Goal: Transaction & Acquisition: Purchase product/service

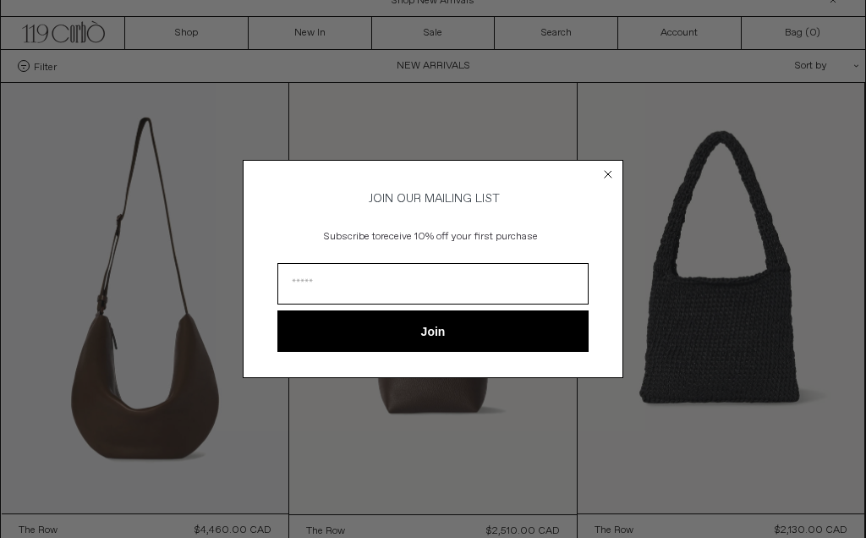
click at [600, 168] on icon "Close dialog" at bounding box center [608, 174] width 17 height 17
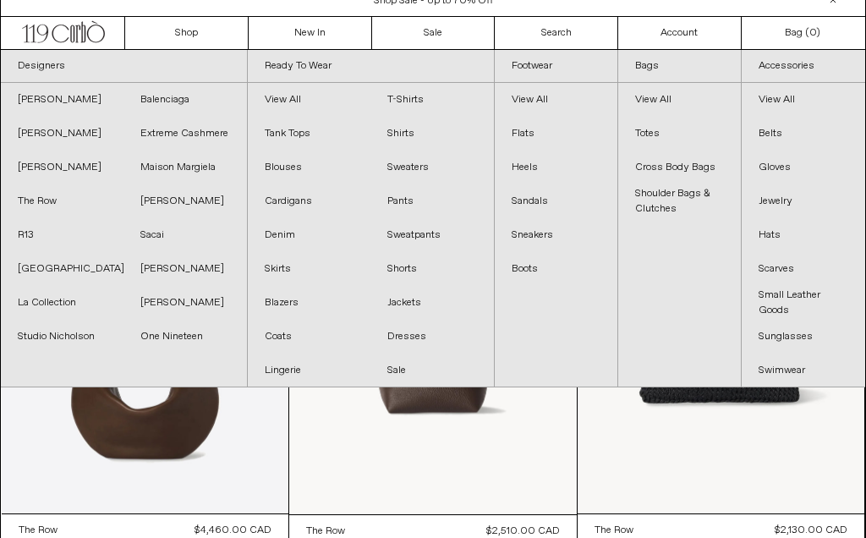
click at [41, 234] on link "R13" at bounding box center [62, 235] width 123 height 34
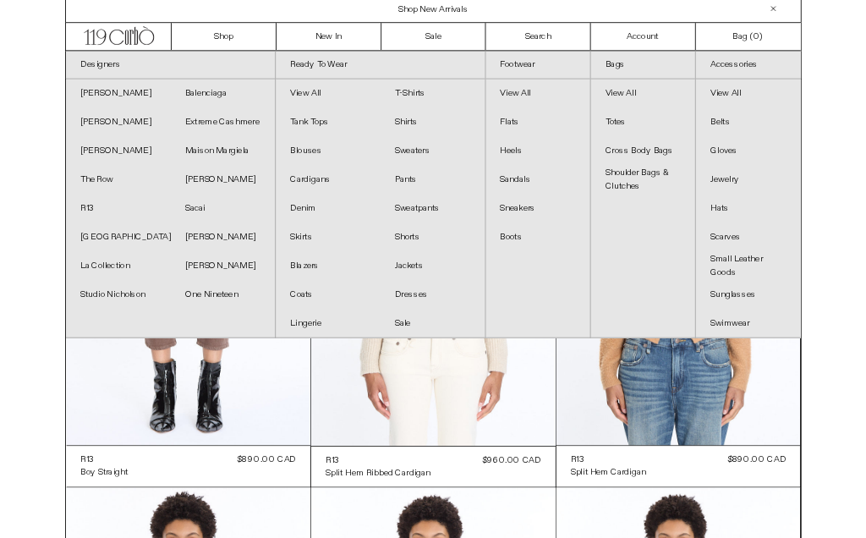
scroll to position [2, 0]
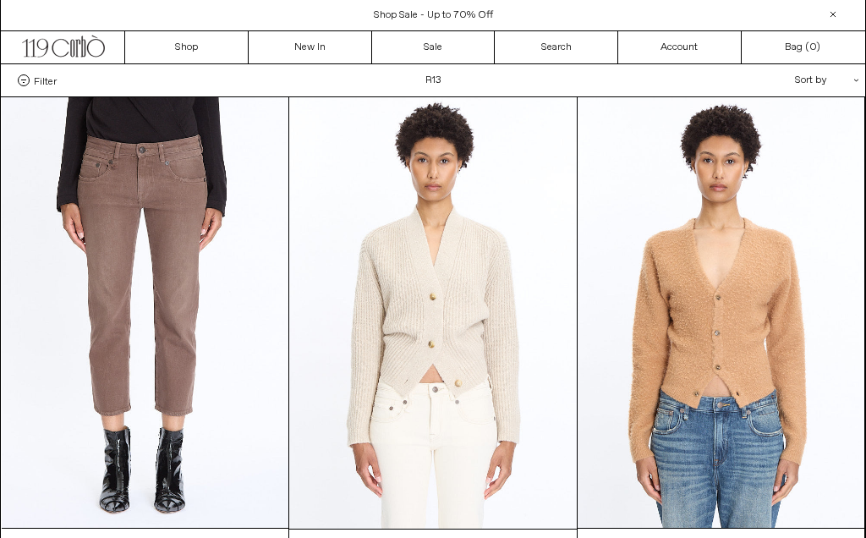
click at [443, 46] on link "Sale" at bounding box center [434, 47] width 124 height 32
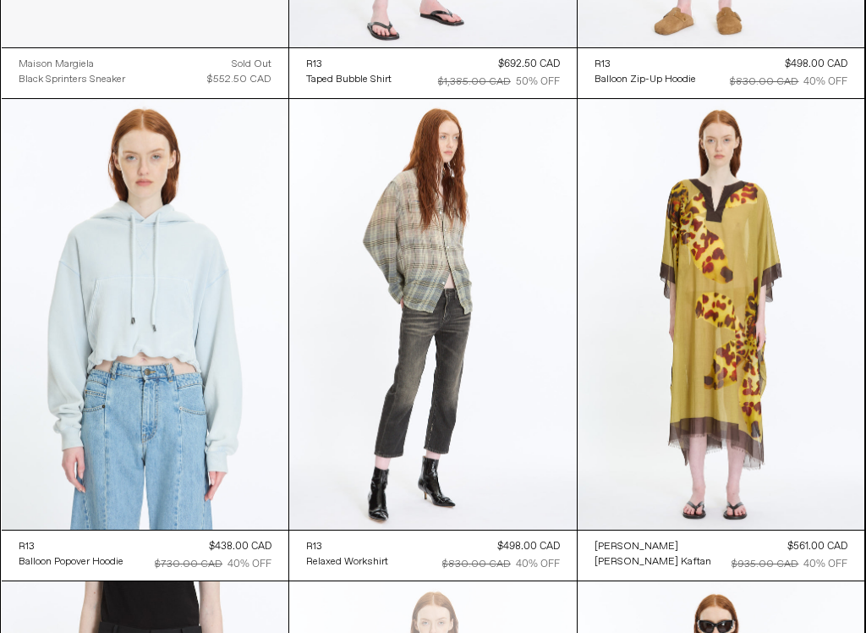
scroll to position [10648, 0]
click at [445, 285] on at bounding box center [433, 314] width 288 height 431
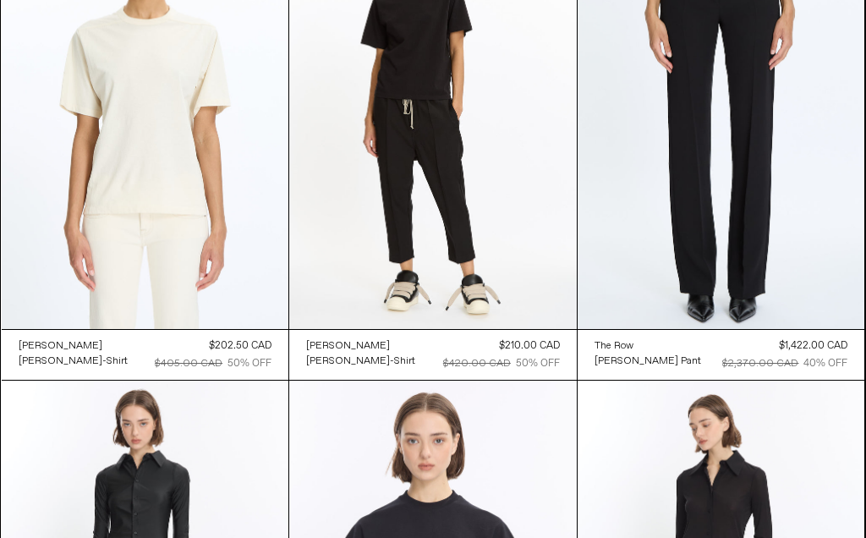
scroll to position [15104, 0]
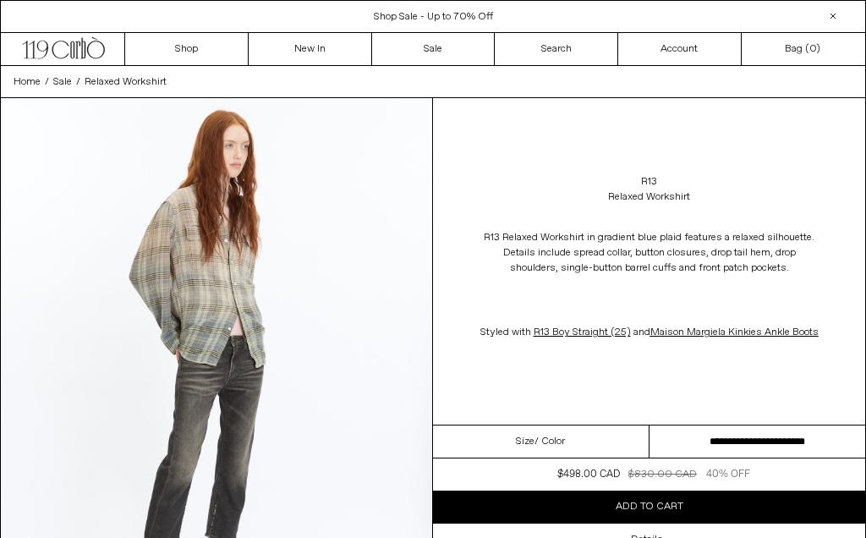
click at [739, 450] on select "**********" at bounding box center [758, 442] width 217 height 33
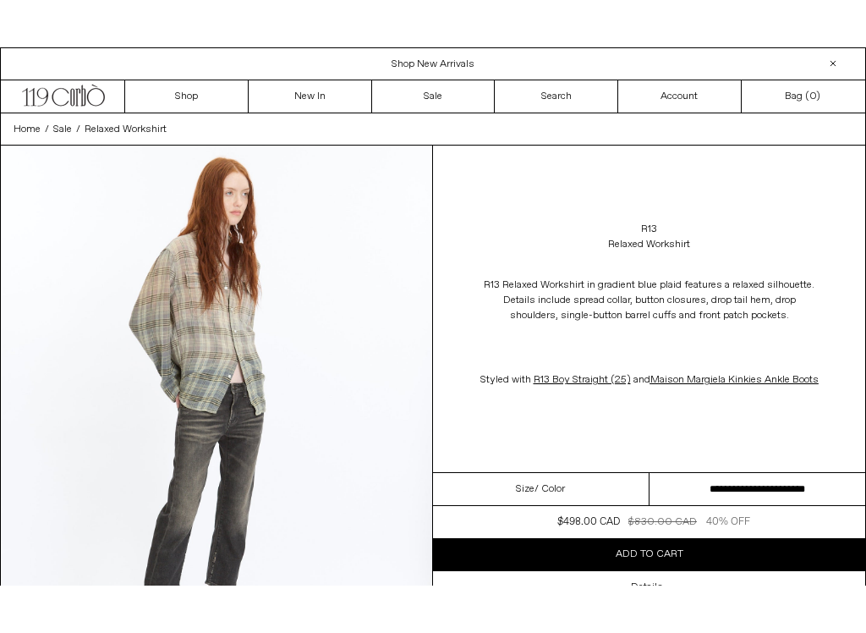
scroll to position [141, 0]
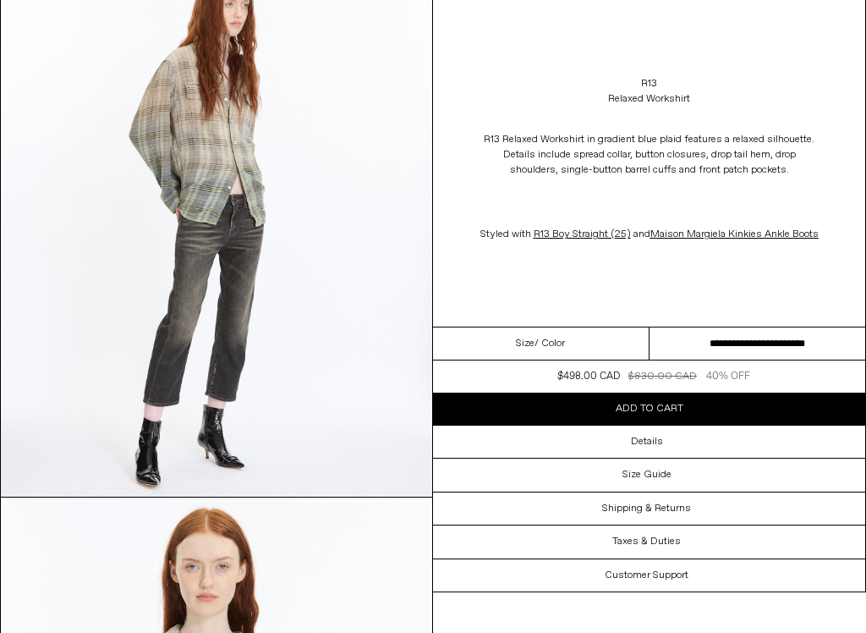
click at [648, 448] on h3 "Details" at bounding box center [647, 442] width 32 height 12
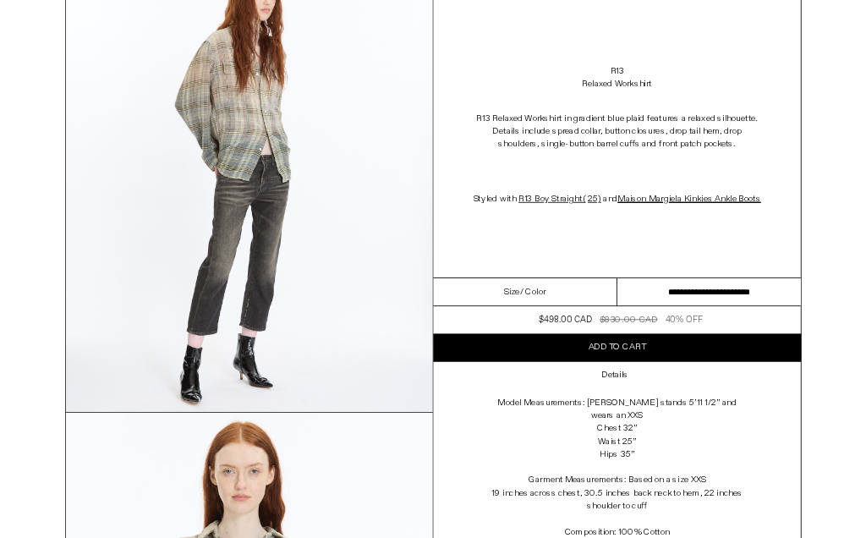
scroll to position [0, 0]
